Goal: Find specific page/section: Find specific page/section

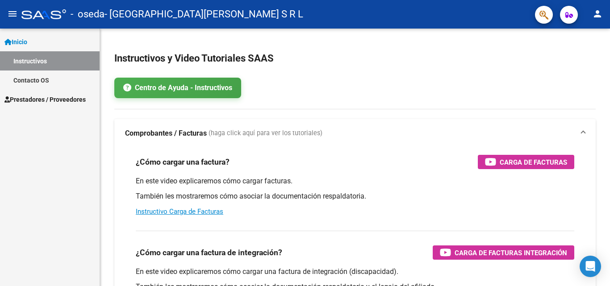
click at [54, 93] on link "Prestadores / Proveedores" at bounding box center [50, 99] width 100 height 19
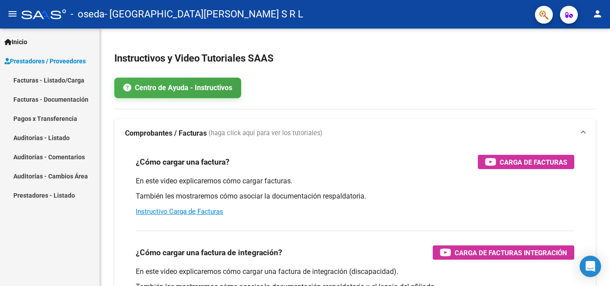
click at [64, 117] on mat-nav-list "Facturas - Listado/Carga Facturas - Documentación Pagos x Transferencia Auditor…" at bounding box center [50, 138] width 100 height 134
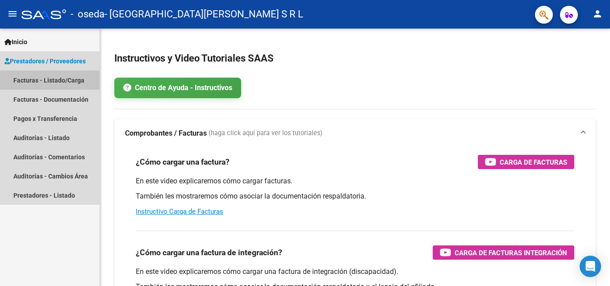
click at [67, 82] on link "Facturas - Listado/Carga" at bounding box center [50, 80] width 100 height 19
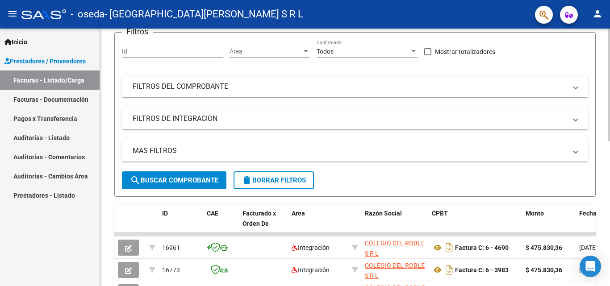
scroll to position [186, 0]
